Goal: Check status: Check status

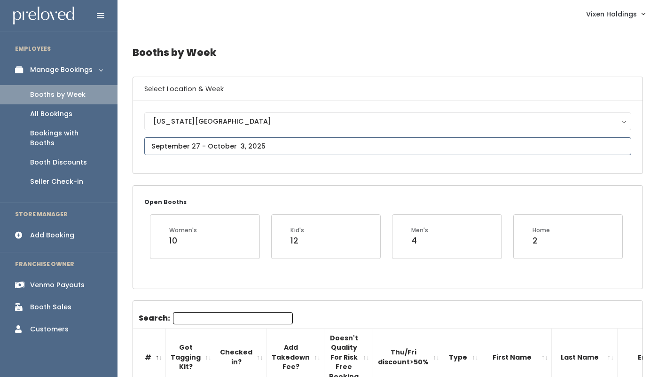
click at [216, 148] on input "text" at bounding box center [387, 146] width 487 height 18
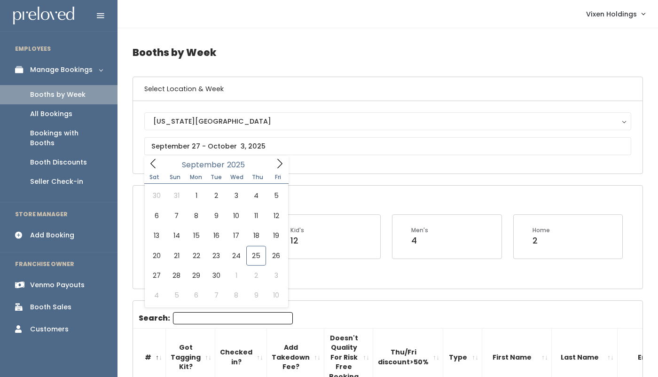
click at [354, 105] on div "[US_STATE][GEOGRAPHIC_DATA] [US_STATE][GEOGRAPHIC_DATA]" at bounding box center [388, 137] width 510 height 72
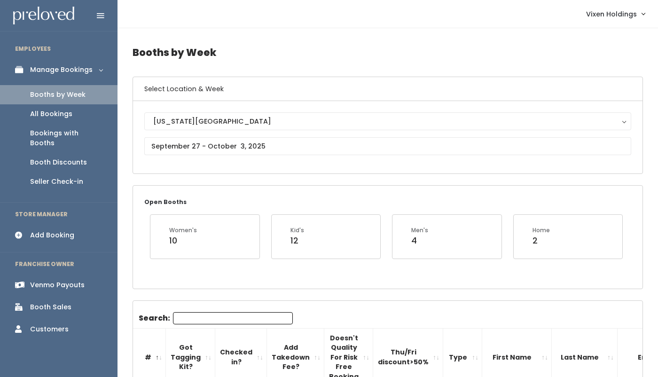
click at [354, 112] on div "[US_STATE][GEOGRAPHIC_DATA] [US_STATE][GEOGRAPHIC_DATA]" at bounding box center [388, 137] width 510 height 72
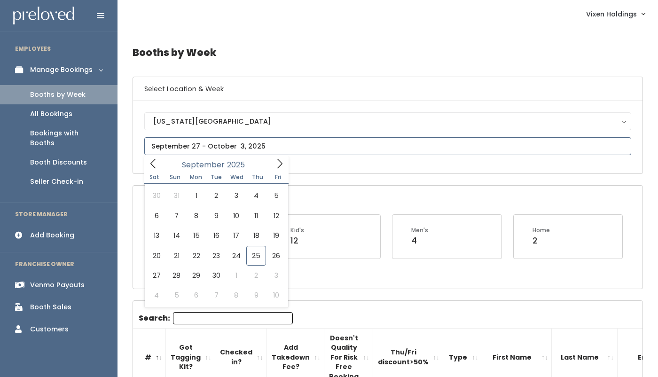
click at [202, 146] on input "text" at bounding box center [387, 146] width 487 height 18
type input "[DATE] to [DATE]"
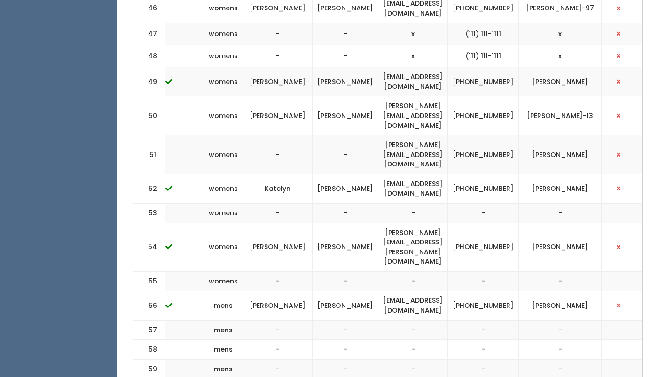
scroll to position [1706, 0]
